Goal: Information Seeking & Learning: Learn about a topic

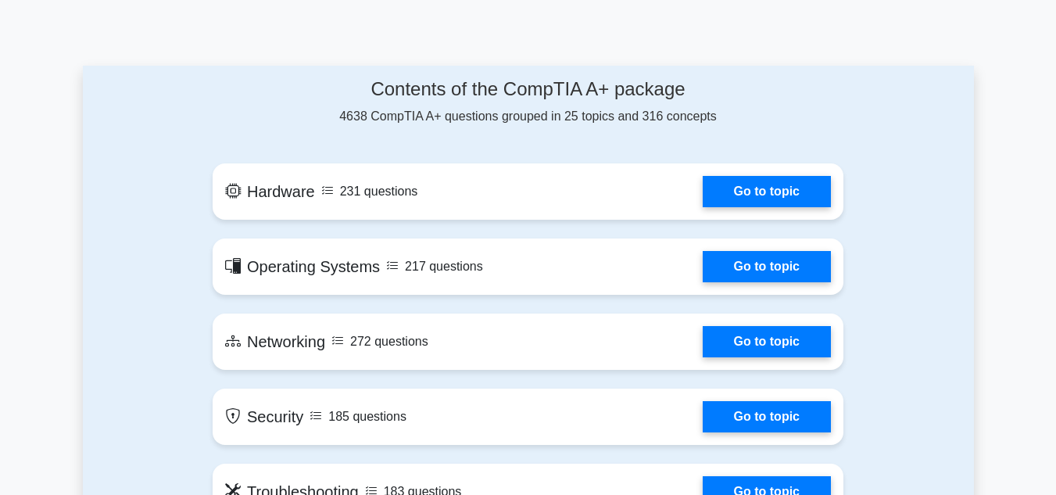
scroll to position [811, 0]
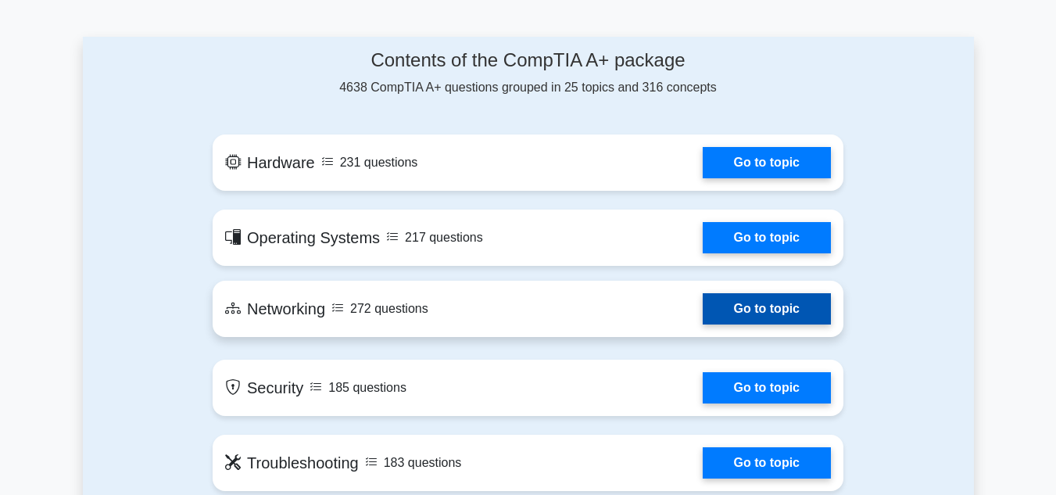
click at [703, 308] on link "Go to topic" at bounding box center [767, 308] width 128 height 31
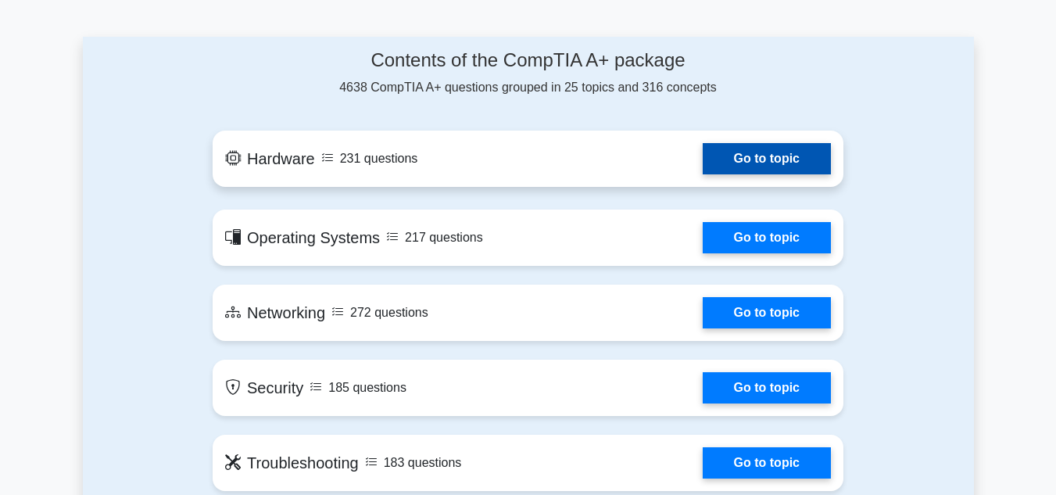
click at [756, 155] on link "Go to topic" at bounding box center [767, 158] width 128 height 31
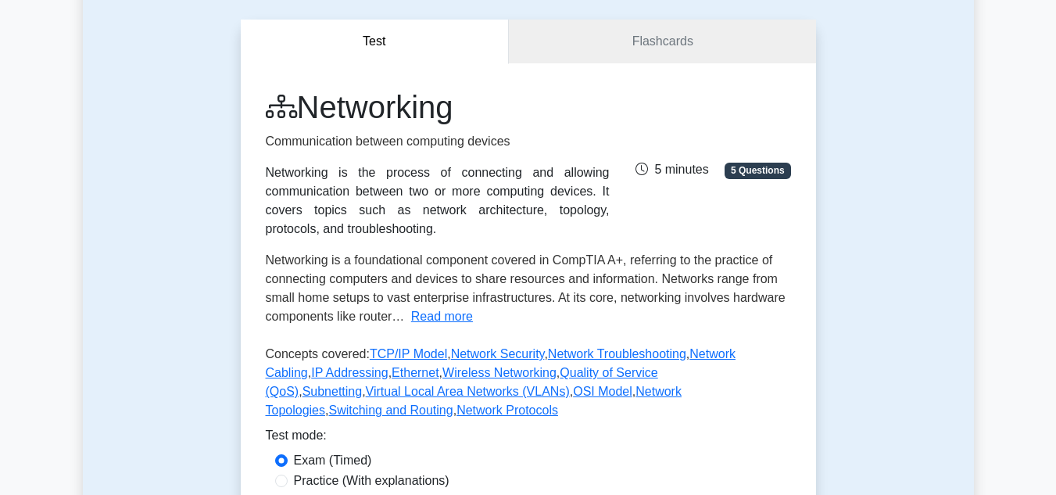
scroll to position [108, 0]
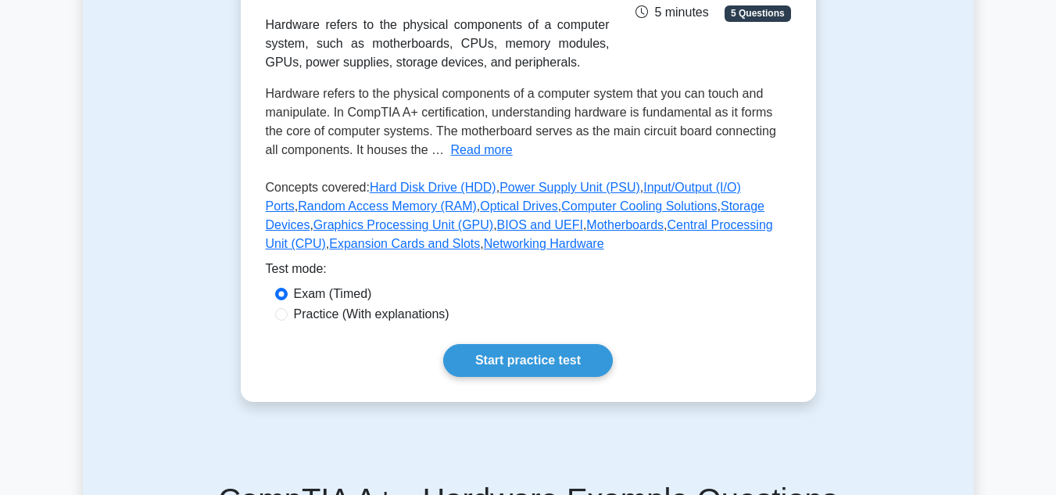
scroll to position [281, 0]
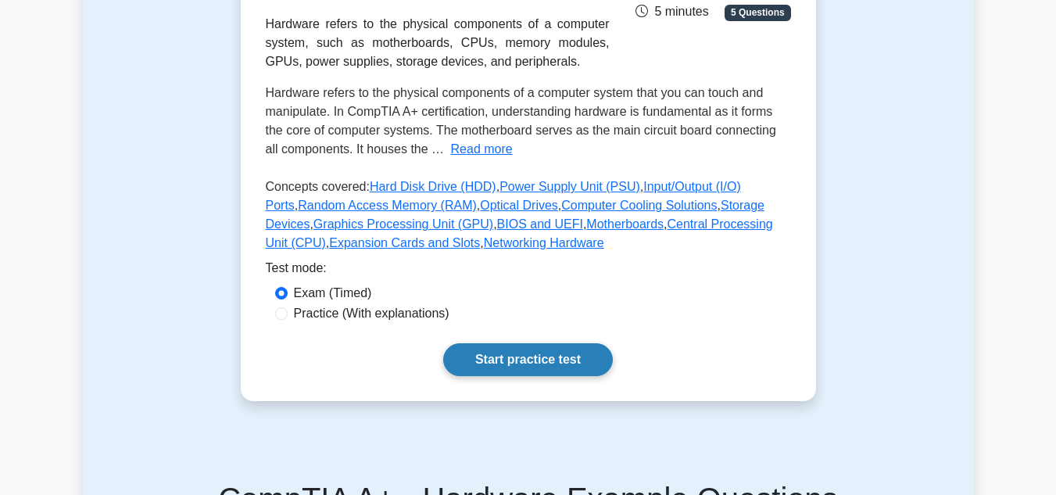
click at [525, 367] on link "Start practice test" at bounding box center [528, 359] width 170 height 33
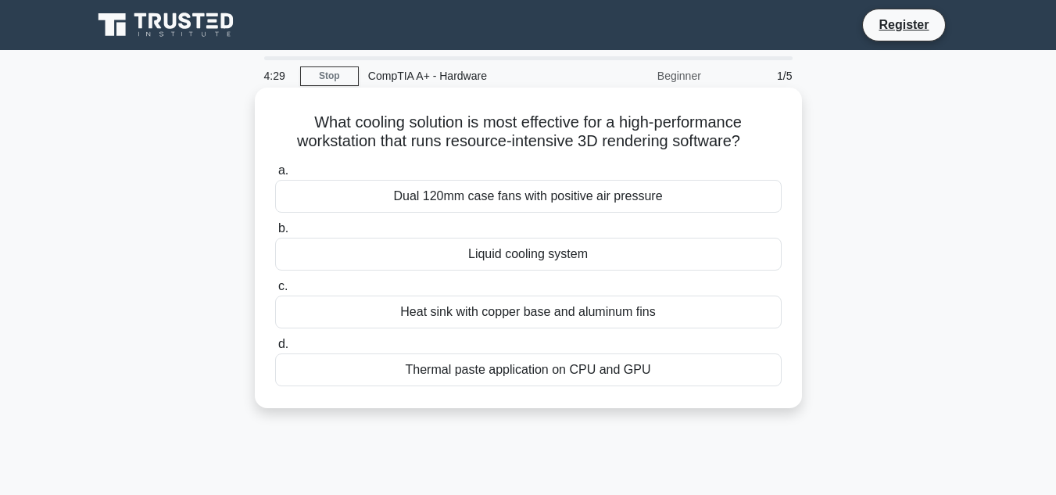
click at [515, 258] on div "Liquid cooling system" at bounding box center [528, 254] width 506 height 33
click at [275, 234] on input "b. Liquid cooling system" at bounding box center [275, 229] width 0 height 10
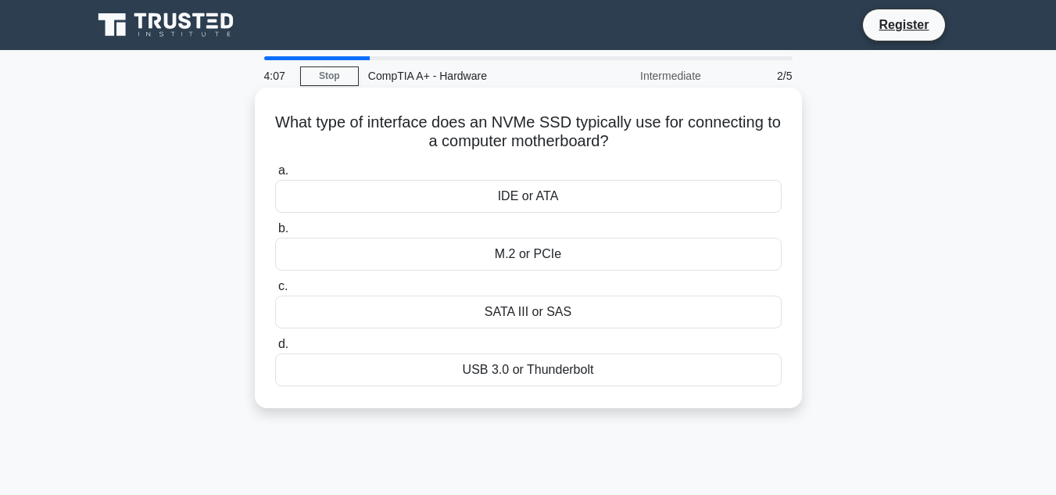
click at [535, 254] on div "M.2 or PCIe" at bounding box center [528, 254] width 506 height 33
click at [275, 234] on input "b. M.2 or PCIe" at bounding box center [275, 229] width 0 height 10
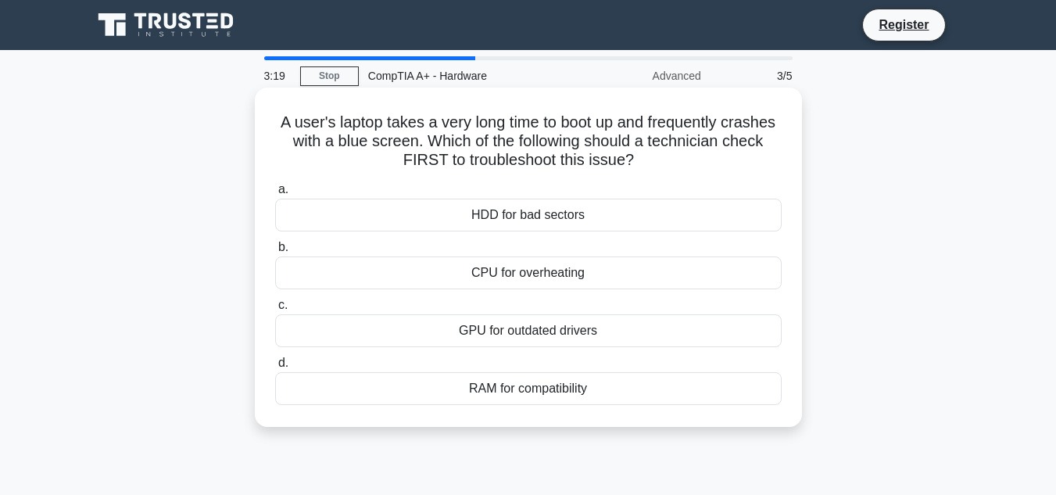
click at [524, 223] on div "HDD for bad sectors" at bounding box center [528, 215] width 506 height 33
click at [275, 195] on input "a. HDD for bad sectors" at bounding box center [275, 189] width 0 height 10
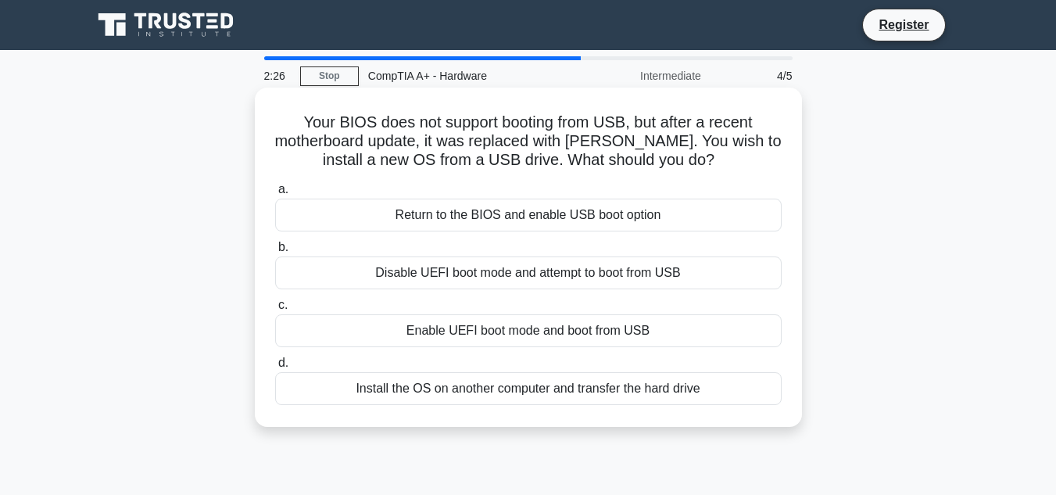
click at [577, 331] on div "Enable UEFI boot mode and boot from USB" at bounding box center [528, 330] width 506 height 33
click at [275, 310] on input "c. Enable UEFI boot mode and boot from USB" at bounding box center [275, 305] width 0 height 10
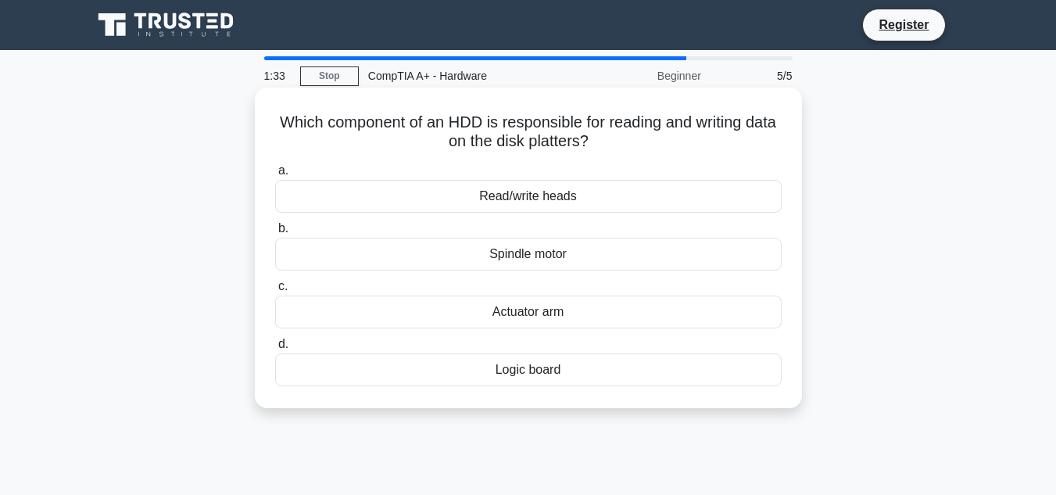
click at [564, 202] on div "Read/write heads" at bounding box center [528, 196] width 506 height 33
click at [275, 176] on input "a. Read/write heads" at bounding box center [275, 171] width 0 height 10
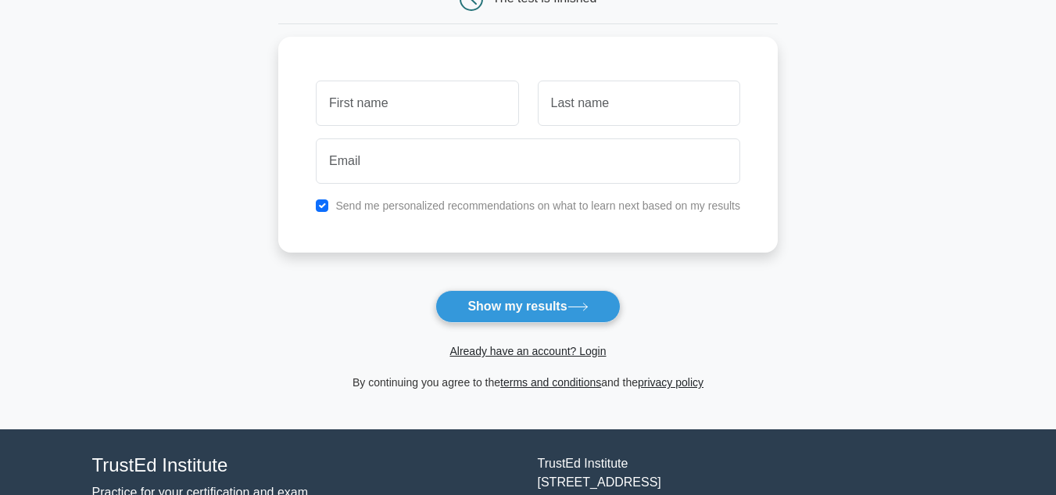
scroll to position [184, 0]
click at [503, 306] on button "Show my results" at bounding box center [527, 305] width 184 height 33
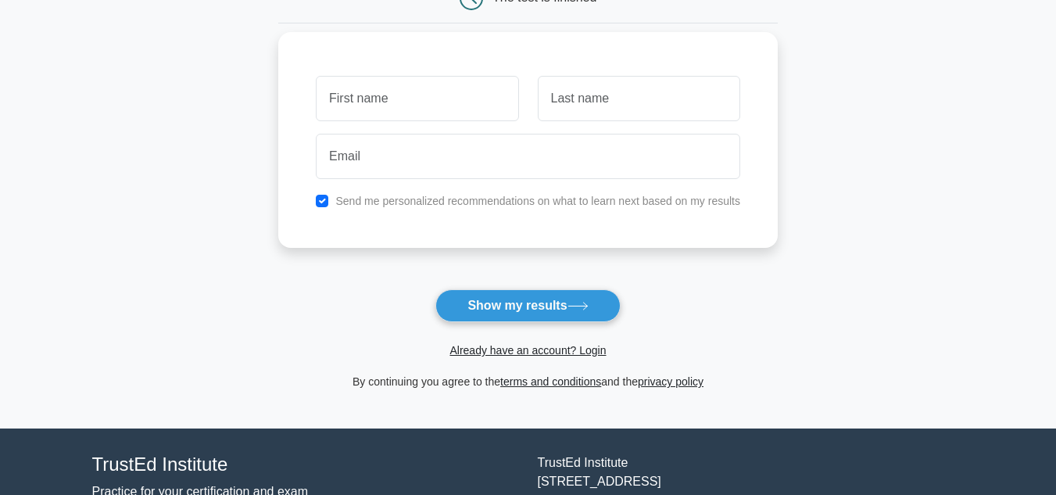
click at [775, 195] on div "Send me personalized recommendations on what to learn next based on my results" at bounding box center [527, 140] width 499 height 216
click at [371, 109] on input "text" at bounding box center [417, 98] width 202 height 45
type input "JANAK"
click at [614, 91] on input "text" at bounding box center [639, 98] width 202 height 45
type input "DOMAGAMMANA MUDIYANSELAGE"
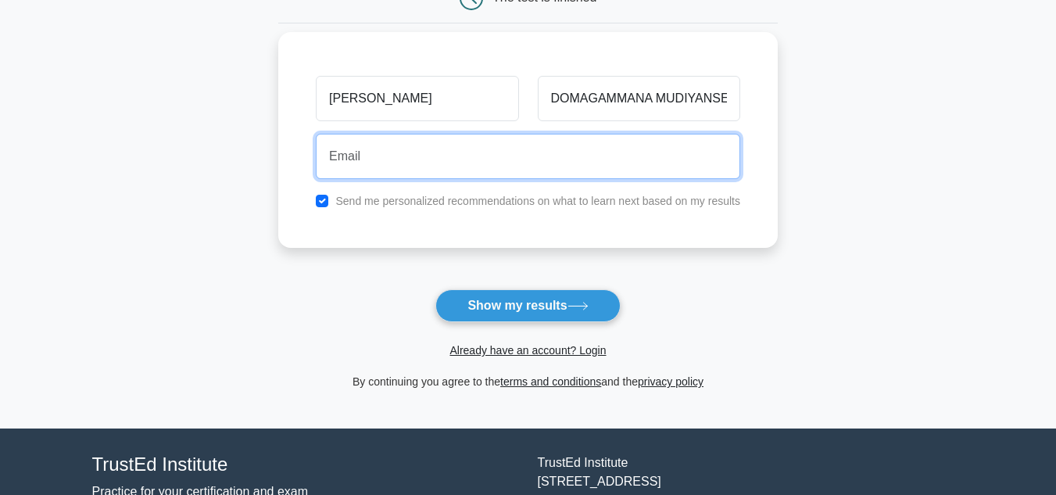
click at [339, 159] on input "email" at bounding box center [528, 156] width 424 height 45
type input "jhonekiple@gmail.com"
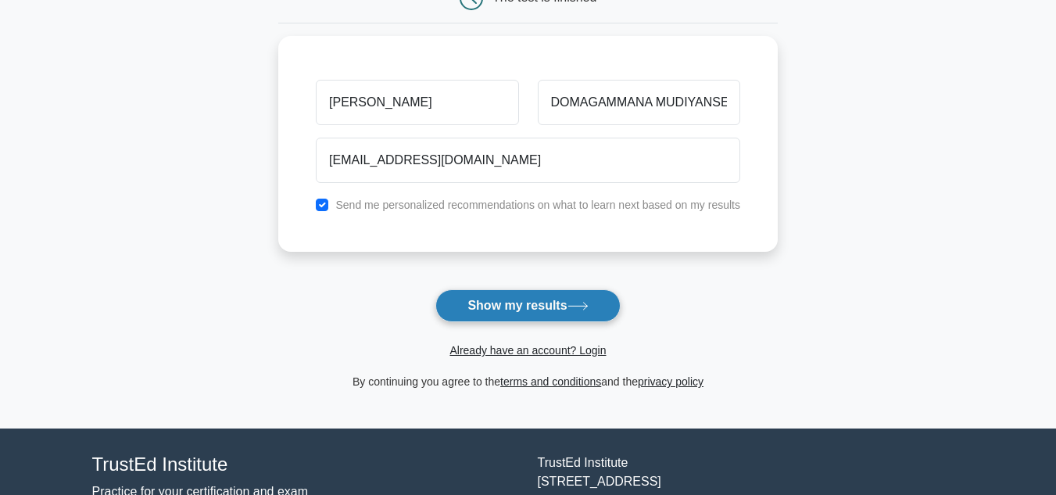
click at [560, 312] on button "Show my results" at bounding box center [527, 305] width 184 height 33
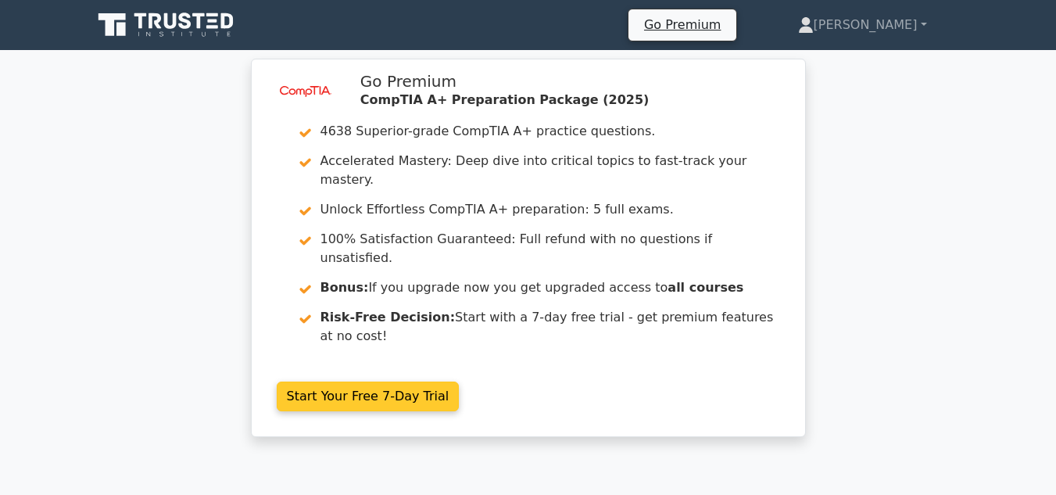
click at [460, 381] on link "Start Your Free 7-Day Trial" at bounding box center [368, 396] width 183 height 30
